Goal: Information Seeking & Learning: Learn about a topic

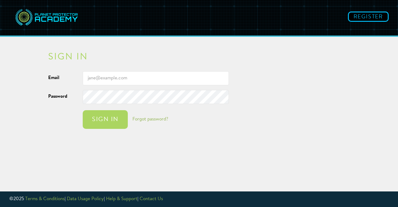
click at [140, 78] on input "Email" at bounding box center [156, 78] width 146 height 14
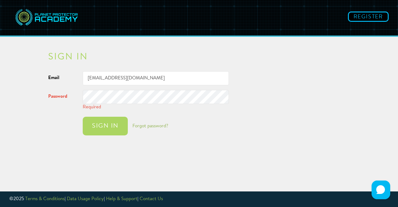
click at [154, 79] on input "[EMAIL_ADDRESS][DOMAIN_NAME]" at bounding box center [156, 78] width 146 height 14
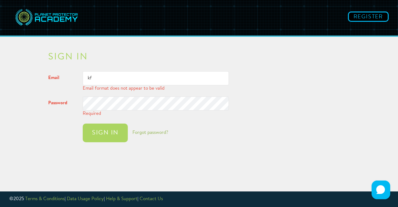
type input "k"
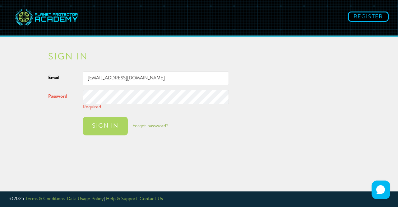
type input "[EMAIL_ADDRESS][DOMAIN_NAME]"
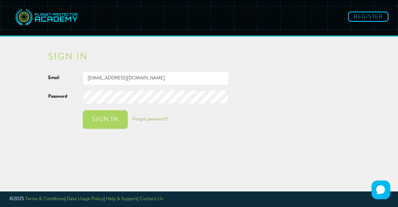
click at [83, 110] on button "Sign in" at bounding box center [105, 119] width 45 height 19
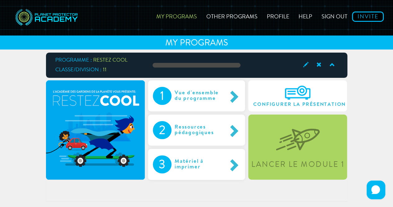
click at [104, 120] on img at bounding box center [95, 129] width 99 height 99
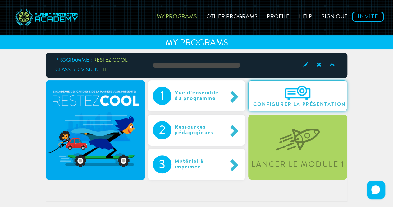
click at [292, 92] on img at bounding box center [297, 92] width 25 height 14
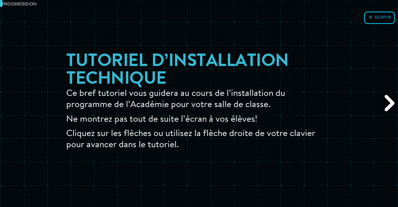
click at [389, 103] on div "Suivant" at bounding box center [388, 103] width 19 height 62
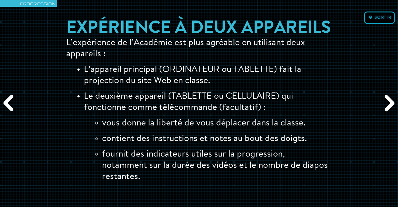
click at [388, 102] on div "Suivant" at bounding box center [388, 103] width 19 height 62
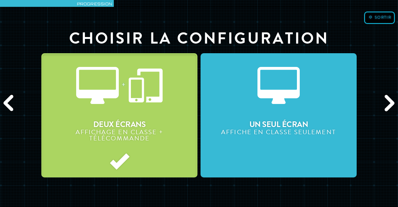
click at [329, 105] on button "Un seul Écran Affiche en Classe seulement" at bounding box center [278, 115] width 156 height 124
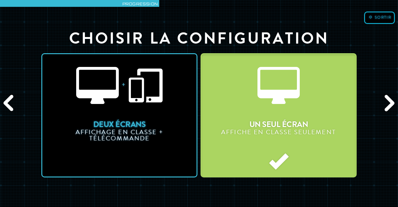
click at [387, 107] on div "Suivant" at bounding box center [388, 103] width 19 height 62
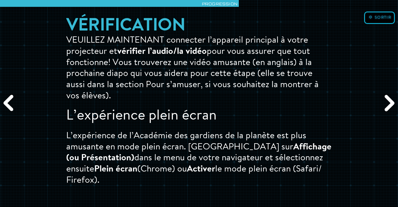
click at [384, 101] on div "Suivant" at bounding box center [388, 103] width 19 height 62
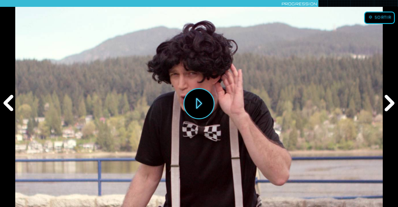
click at [389, 101] on div "Suivant" at bounding box center [388, 103] width 19 height 62
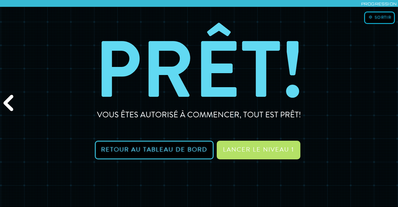
click at [8, 101] on div "Précédent" at bounding box center [9, 103] width 19 height 62
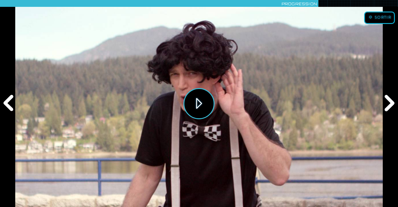
click at [195, 105] on button "Jouer" at bounding box center [198, 103] width 31 height 31
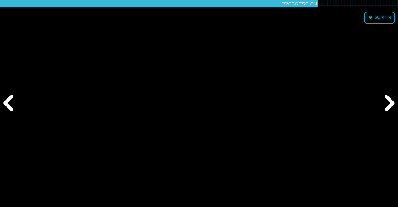
click at [389, 100] on div "Suivant" at bounding box center [388, 103] width 19 height 62
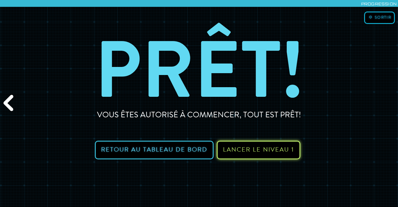
click at [254, 150] on span "Lancer le niveau 1" at bounding box center [258, 150] width 71 height 6
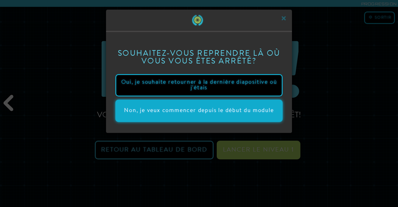
click at [224, 113] on button "Non, je veux commencer depuis le début du module" at bounding box center [198, 110] width 167 height 22
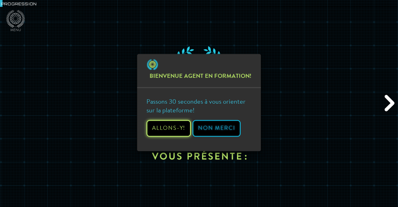
click at [178, 125] on button "Allons-y!" at bounding box center [168, 128] width 44 height 17
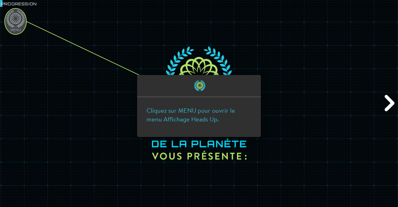
click at [19, 19] on ellipse at bounding box center [16, 21] width 22 height 26
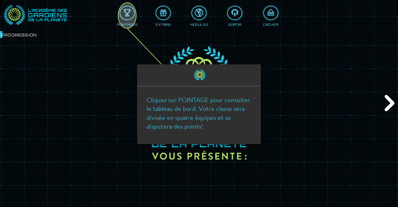
click at [387, 102] on icon at bounding box center [199, 103] width 398 height 207
click at [387, 104] on icon at bounding box center [199, 103] width 398 height 207
click at [392, 102] on icon at bounding box center [199, 103] width 398 height 207
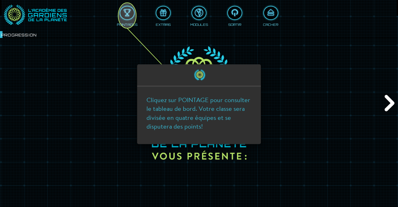
click at [388, 104] on icon at bounding box center [199, 103] width 398 height 207
click at [125, 18] on ellipse at bounding box center [127, 15] width 18 height 25
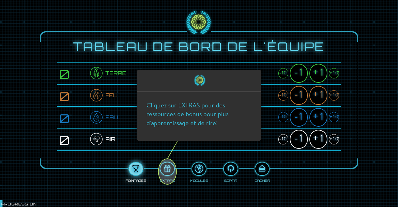
click at [168, 172] on ellipse at bounding box center [167, 171] width 18 height 25
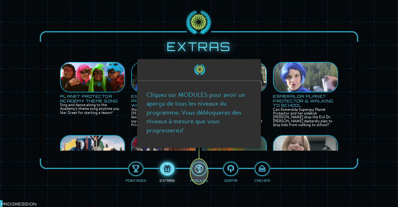
click at [197, 171] on ellipse at bounding box center [199, 171] width 18 height 25
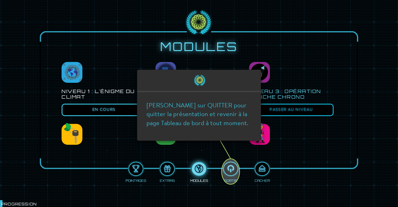
click at [231, 171] on ellipse at bounding box center [231, 171] width 18 height 25
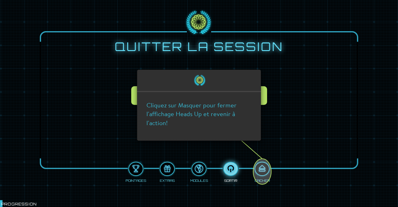
click at [263, 168] on ellipse at bounding box center [262, 171] width 18 height 25
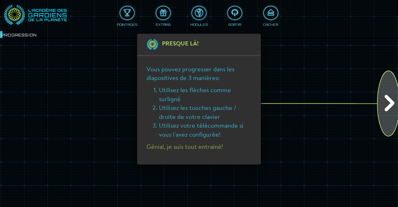
click at [389, 108] on ellipse at bounding box center [388, 103] width 22 height 65
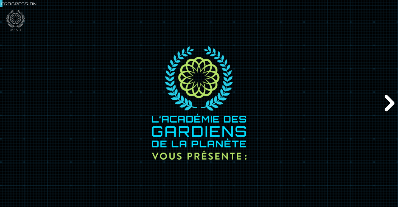
click at [389, 105] on div "Suivant" at bounding box center [388, 103] width 19 height 62
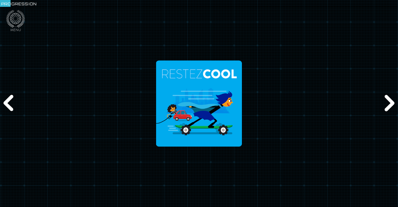
click at [389, 105] on div "Suivant" at bounding box center [388, 103] width 19 height 62
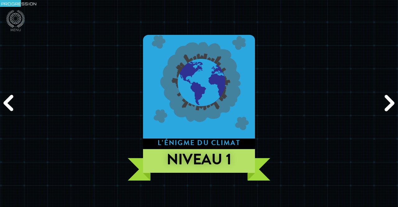
click at [389, 105] on div "Suivant" at bounding box center [388, 103] width 19 height 62
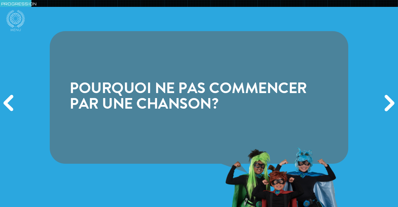
click at [389, 105] on div "Suivant" at bounding box center [388, 103] width 19 height 62
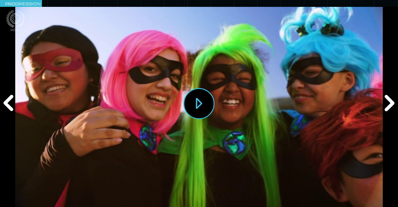
click at [8, 99] on div "Précédent" at bounding box center [9, 103] width 19 height 62
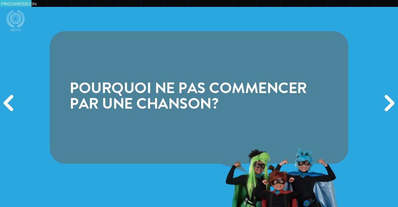
click at [13, 98] on div "Précédent" at bounding box center [9, 103] width 19 height 62
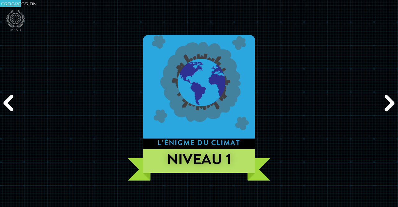
click at [13, 98] on div "Précédent" at bounding box center [9, 103] width 19 height 62
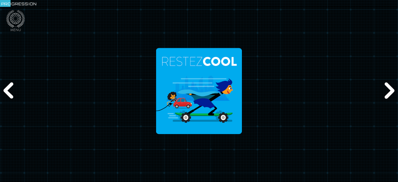
click at [385, 86] on div "Suivant" at bounding box center [388, 91] width 19 height 55
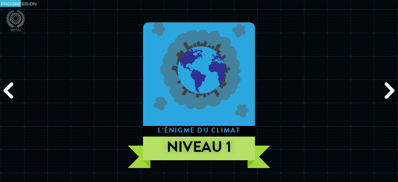
click at [387, 88] on div "Suivant" at bounding box center [388, 91] width 19 height 55
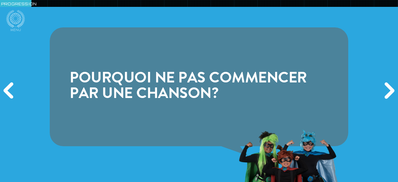
click at [388, 91] on div "Suivant" at bounding box center [388, 91] width 19 height 55
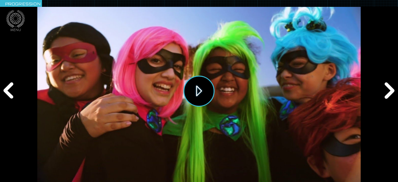
click at [209, 86] on button "Jouer" at bounding box center [198, 91] width 31 height 31
click at [389, 89] on div "Suivant" at bounding box center [388, 91] width 19 height 55
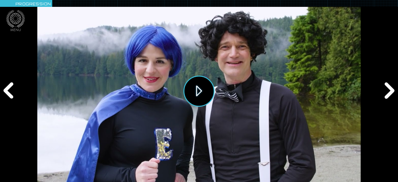
click at [200, 93] on button "Jouer" at bounding box center [198, 91] width 31 height 31
click at [387, 90] on div "Suivant" at bounding box center [388, 91] width 19 height 55
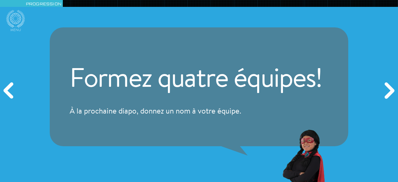
click at [387, 90] on div "Suivant" at bounding box center [388, 91] width 19 height 55
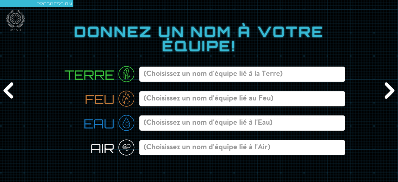
click at [200, 75] on input at bounding box center [242, 74] width 206 height 15
click at [199, 96] on input at bounding box center [242, 98] width 206 height 15
type input "Les flammes"
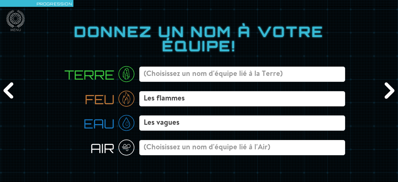
type input "Les vagues"
type input "Les souffleurs de feuille"
click at [387, 90] on div "Suivant" at bounding box center [388, 91] width 19 height 55
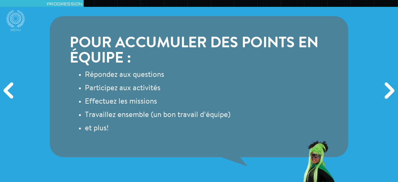
click at [387, 90] on div "Suivant" at bounding box center [388, 91] width 19 height 55
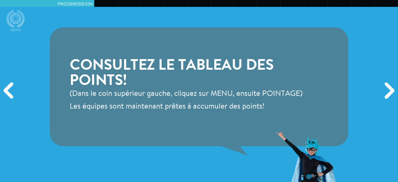
click at [388, 87] on div "Suivant" at bounding box center [388, 91] width 19 height 55
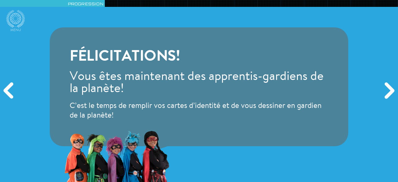
click at [388, 85] on div "Suivant" at bounding box center [388, 91] width 19 height 55
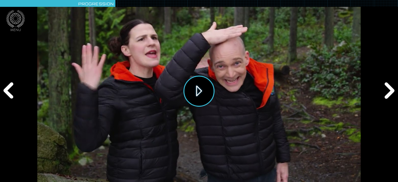
click at [197, 94] on button "Jouer" at bounding box center [198, 91] width 31 height 31
click at [387, 90] on div "Suivant" at bounding box center [388, 91] width 19 height 55
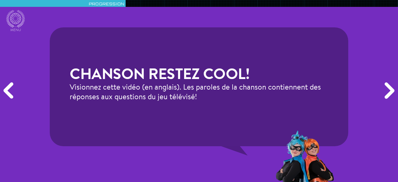
click at [387, 90] on div "Suivant" at bounding box center [388, 91] width 19 height 55
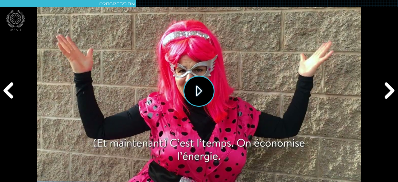
click at [196, 90] on button "Jouer" at bounding box center [198, 91] width 31 height 31
click at [389, 87] on div "Suivant" at bounding box center [388, 91] width 19 height 55
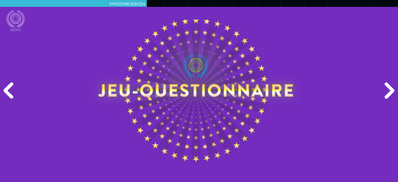
click at [389, 89] on div "Suivant" at bounding box center [388, 91] width 19 height 55
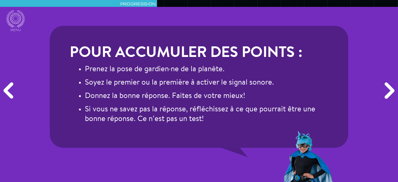
click at [388, 88] on div "Suivant" at bounding box center [388, 91] width 19 height 55
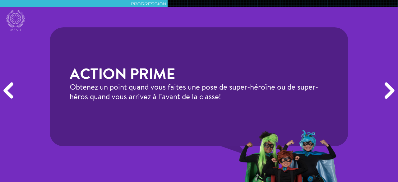
click at [388, 88] on div "Suivant" at bounding box center [388, 91] width 19 height 55
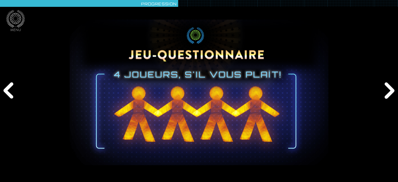
click at [388, 88] on div "Suivant" at bounding box center [388, 91] width 19 height 55
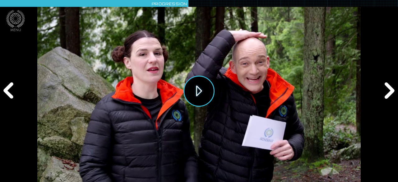
click at [202, 91] on button "Jouer" at bounding box center [198, 91] width 31 height 31
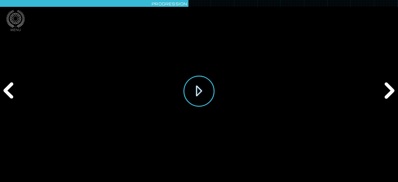
click at [202, 90] on button "Jouer" at bounding box center [198, 91] width 31 height 31
click at [389, 90] on div "Suivant" at bounding box center [388, 91] width 19 height 55
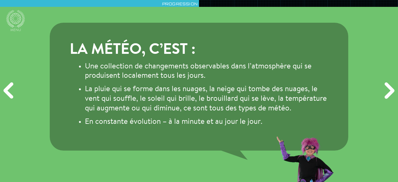
click at [389, 90] on div "Suivant" at bounding box center [388, 91] width 19 height 55
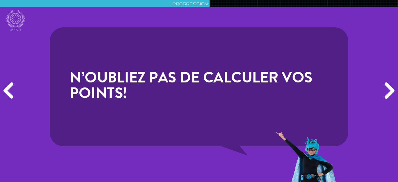
click at [389, 90] on div "Suivant" at bounding box center [388, 91] width 19 height 55
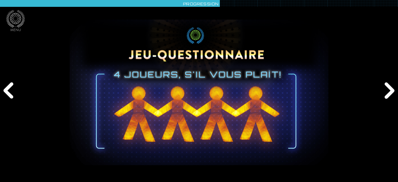
click at [389, 93] on div "Suivant" at bounding box center [388, 91] width 19 height 55
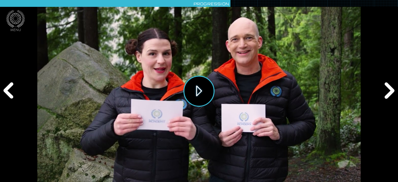
click at [200, 89] on button "Jouer" at bounding box center [198, 91] width 31 height 31
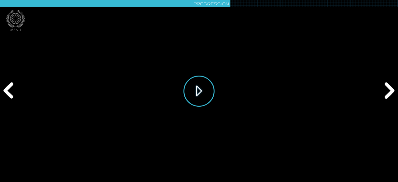
click at [205, 90] on button "Jouer" at bounding box center [198, 91] width 31 height 31
click at [390, 90] on div "Suivant" at bounding box center [388, 91] width 19 height 55
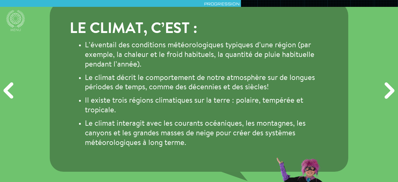
click at [391, 89] on div "Suivant" at bounding box center [388, 91] width 19 height 55
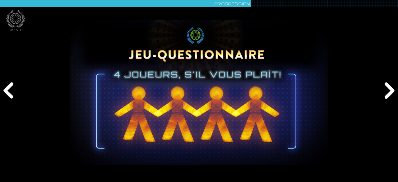
click at [391, 89] on div "Suivant" at bounding box center [388, 91] width 19 height 55
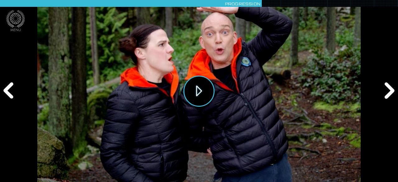
click at [204, 89] on button "Jouer" at bounding box center [198, 91] width 31 height 31
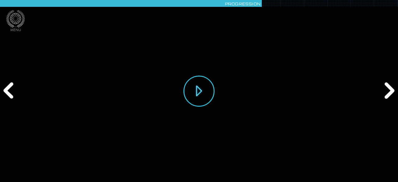
click at [389, 89] on div "Suivant" at bounding box center [388, 91] width 19 height 55
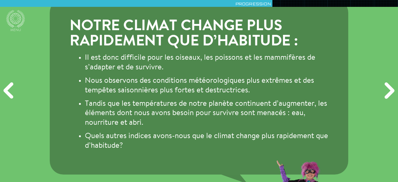
click at [384, 90] on div "Suivant" at bounding box center [388, 91] width 19 height 55
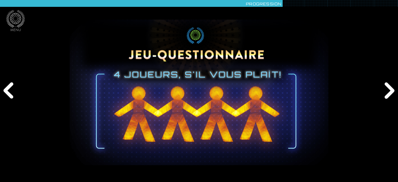
click at [384, 90] on div "Suivant" at bounding box center [388, 91] width 19 height 55
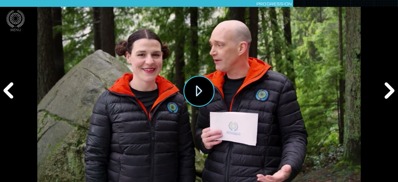
click at [199, 90] on button "Jouer" at bounding box center [198, 91] width 31 height 31
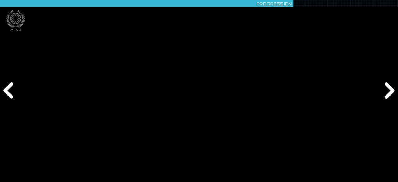
click at [5, 89] on div "Précédent" at bounding box center [9, 91] width 19 height 55
click at [389, 89] on div "Suivant" at bounding box center [388, 91] width 19 height 55
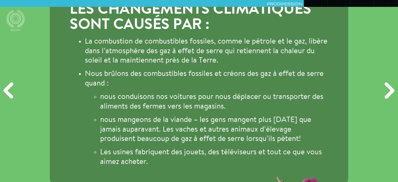
click at [388, 88] on div "Suivant" at bounding box center [388, 91] width 19 height 55
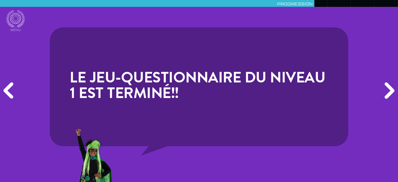
click at [10, 88] on div "Précédent" at bounding box center [9, 91] width 19 height 55
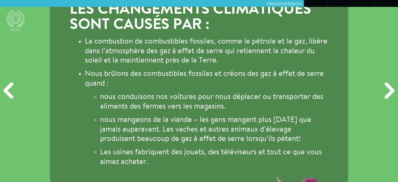
click at [10, 88] on div "Précédent" at bounding box center [9, 91] width 19 height 55
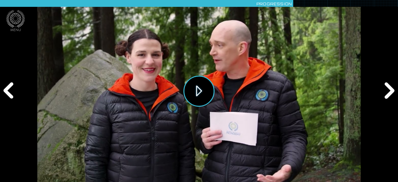
click at [187, 90] on button "Jouer" at bounding box center [198, 91] width 31 height 31
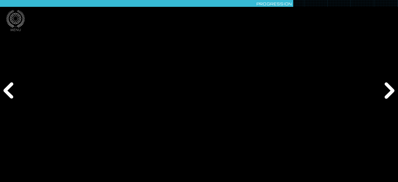
click at [10, 88] on div "Précédent" at bounding box center [9, 91] width 19 height 55
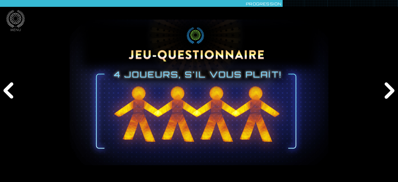
click at [388, 90] on div "Suivant" at bounding box center [388, 91] width 19 height 55
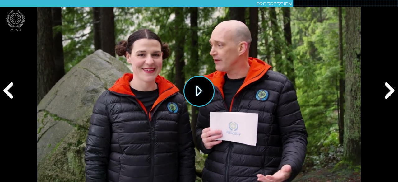
click at [196, 90] on button "Jouer" at bounding box center [198, 91] width 31 height 31
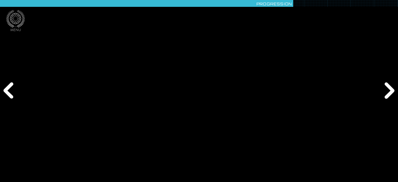
click at [391, 89] on div "Suivant" at bounding box center [388, 91] width 19 height 55
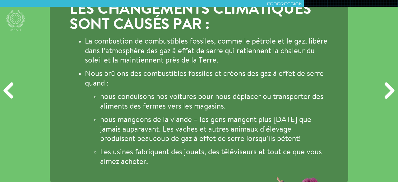
click at [12, 89] on div "Précédent" at bounding box center [9, 91] width 19 height 55
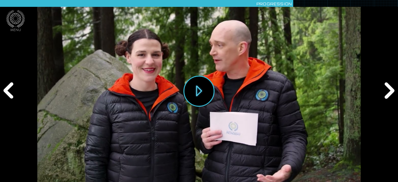
click at [389, 90] on div "Suivant" at bounding box center [388, 91] width 19 height 55
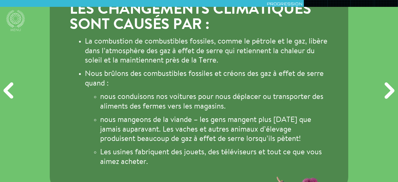
click at [390, 90] on div "Suivant" at bounding box center [388, 91] width 19 height 55
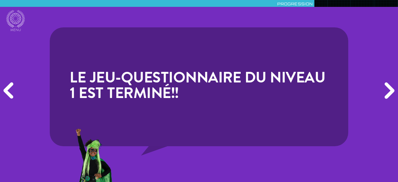
click at [390, 90] on div "Suivant" at bounding box center [388, 91] width 19 height 55
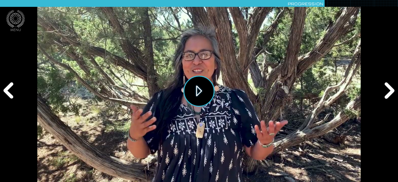
click at [198, 91] on button "Jouer" at bounding box center [198, 91] width 31 height 31
